Goal: Check status

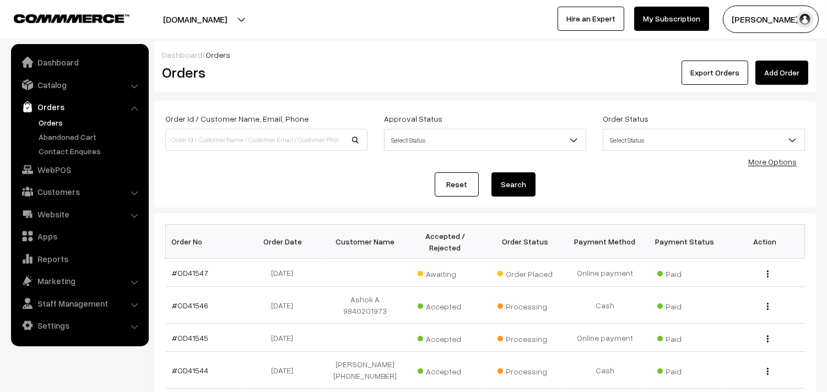
click at [64, 127] on link "Orders" at bounding box center [90, 123] width 109 height 12
click at [191, 271] on link "#OD41547" at bounding box center [191, 272] width 36 height 9
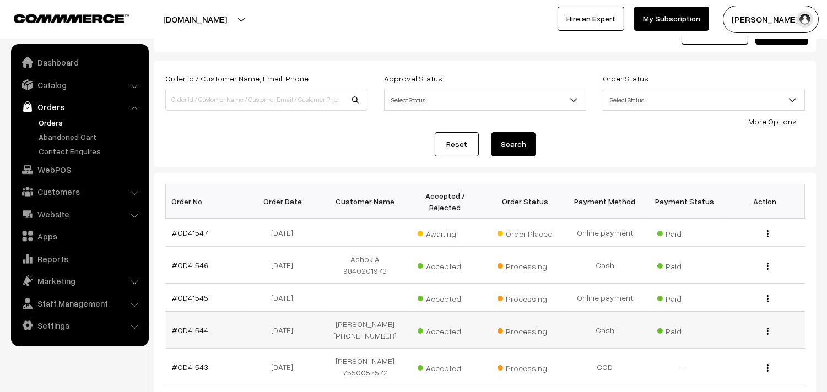
scroll to position [61, 0]
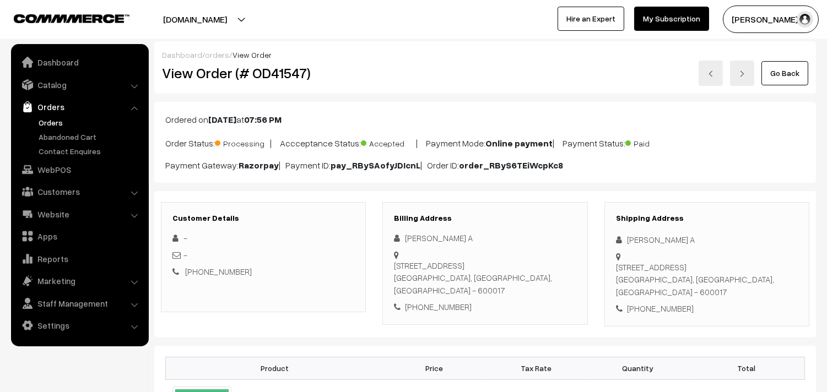
click at [790, 69] on link "Go Back" at bounding box center [785, 73] width 47 height 24
